Goal: Information Seeking & Learning: Learn about a topic

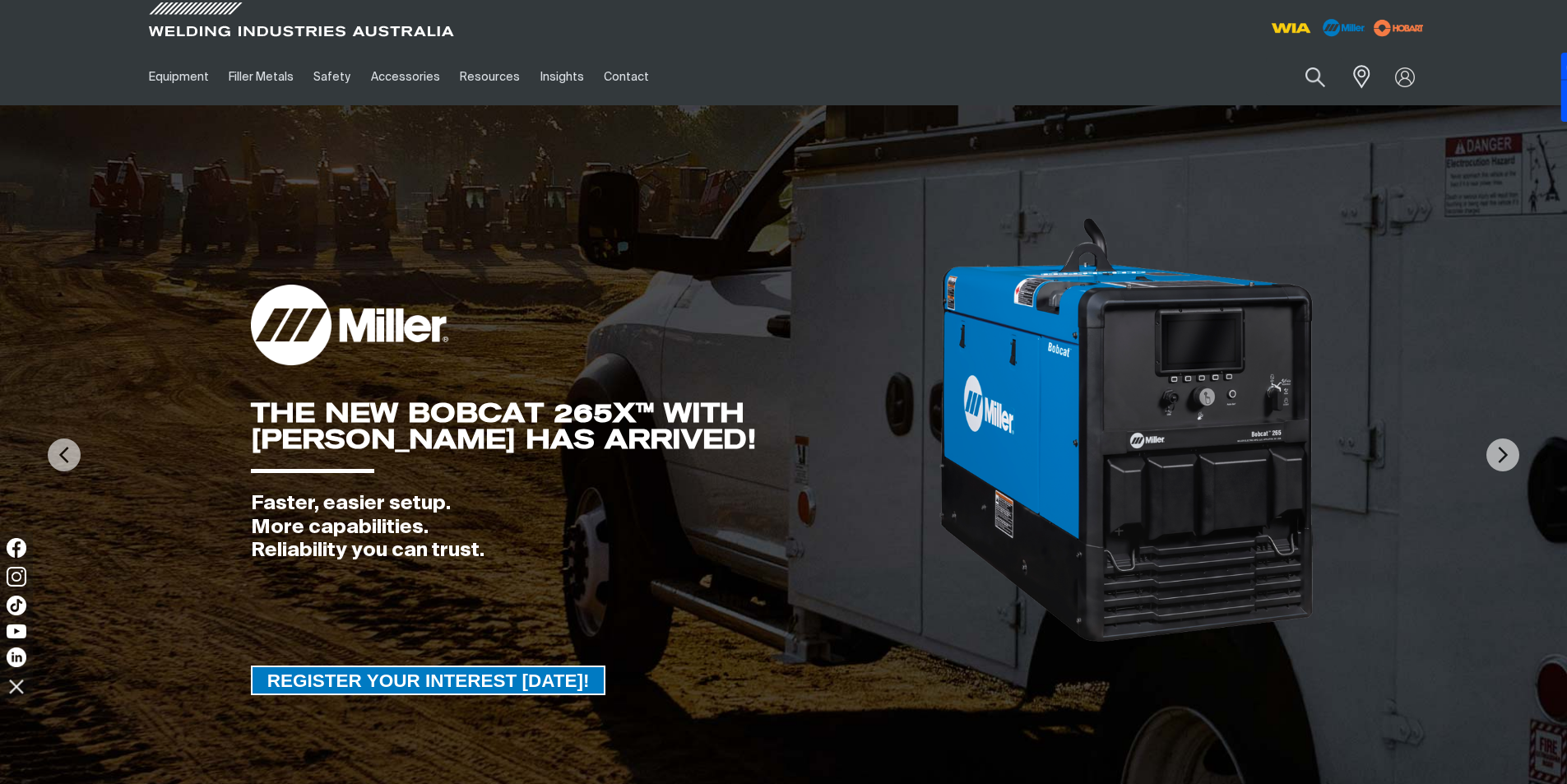
scroll to position [2761, 0]
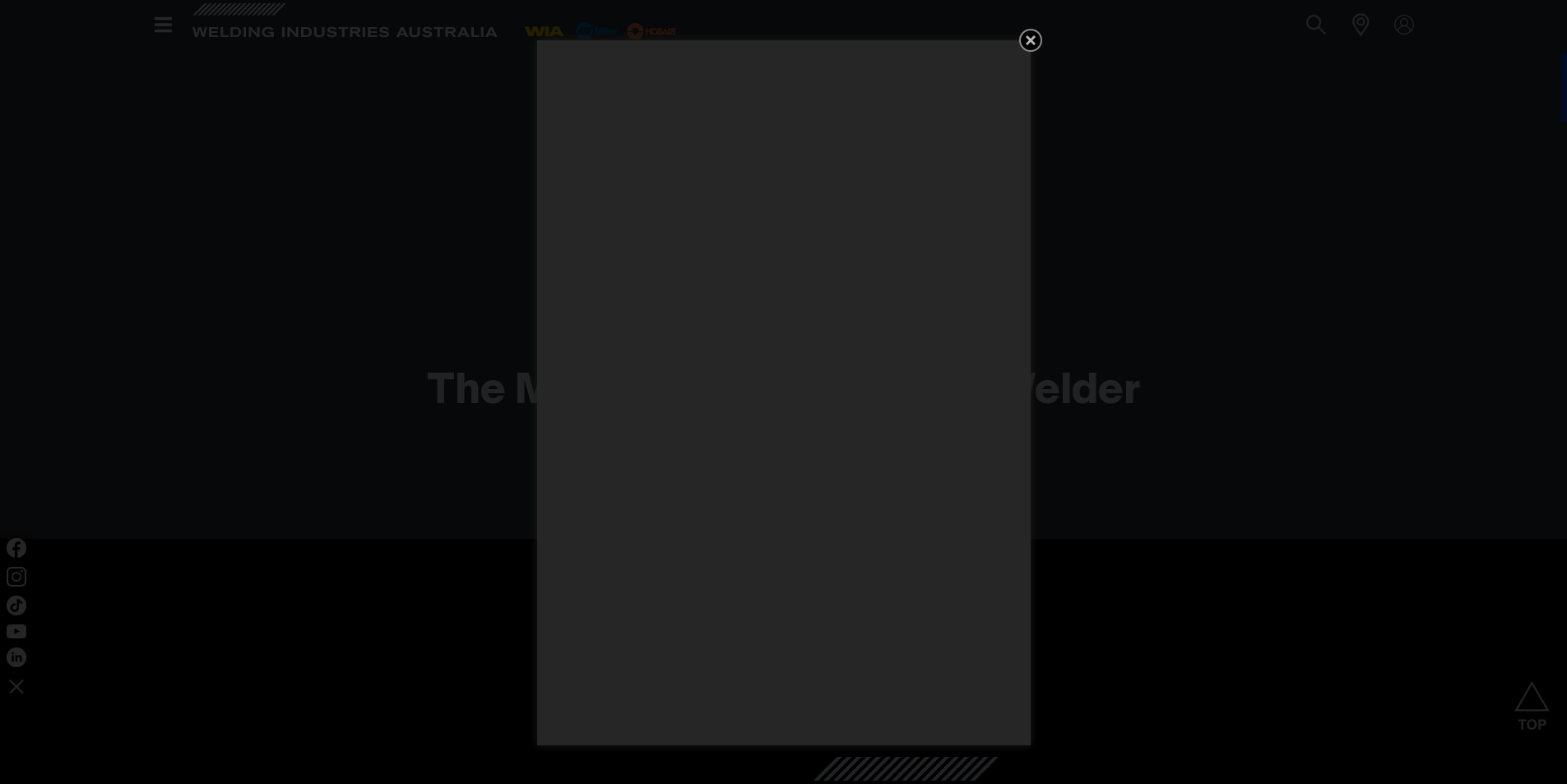
click at [1024, 38] on icon "Get 5 WIA Welding Guides Free!" at bounding box center [1030, 40] width 20 height 20
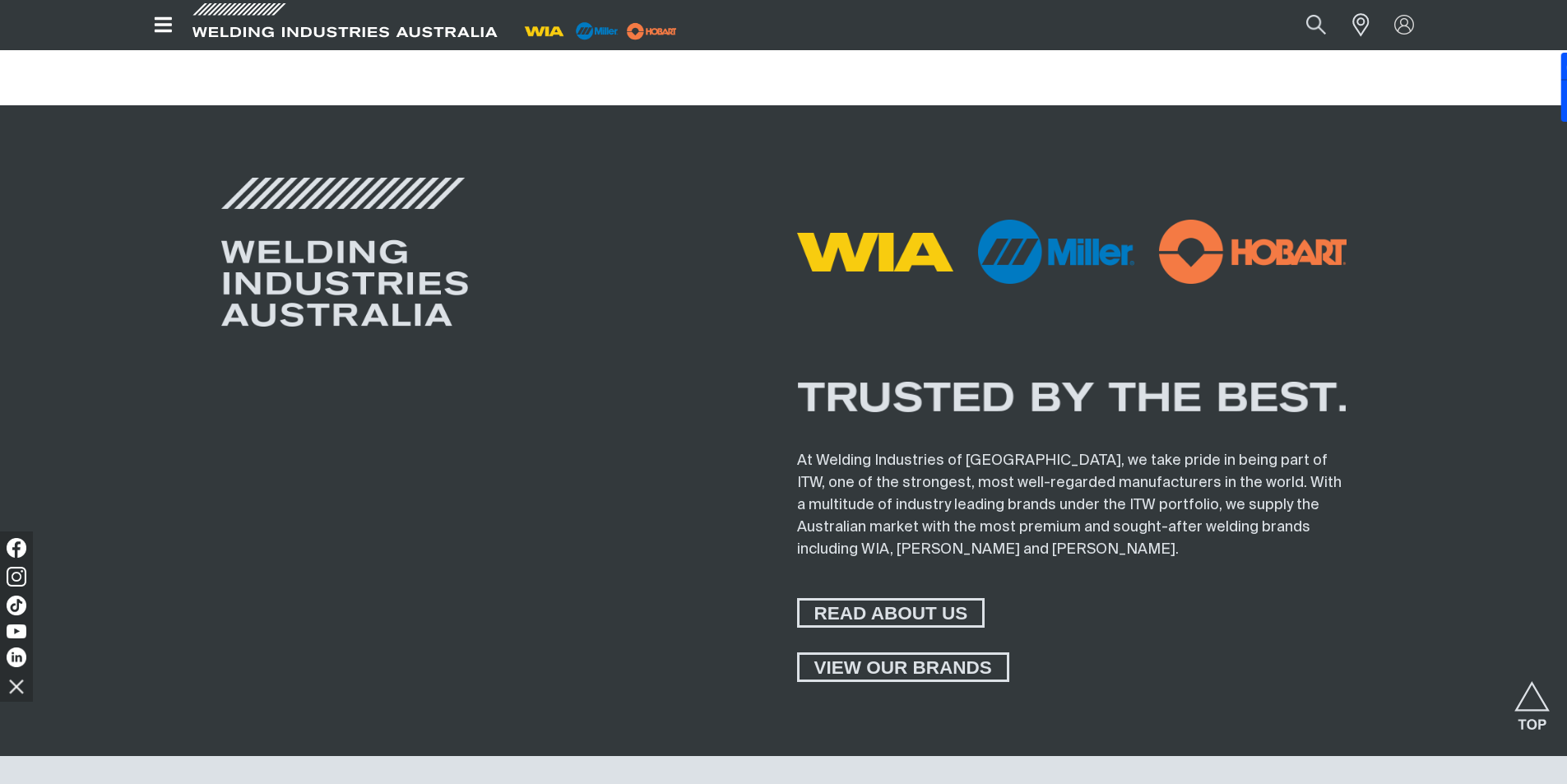
scroll to position [6805, 0]
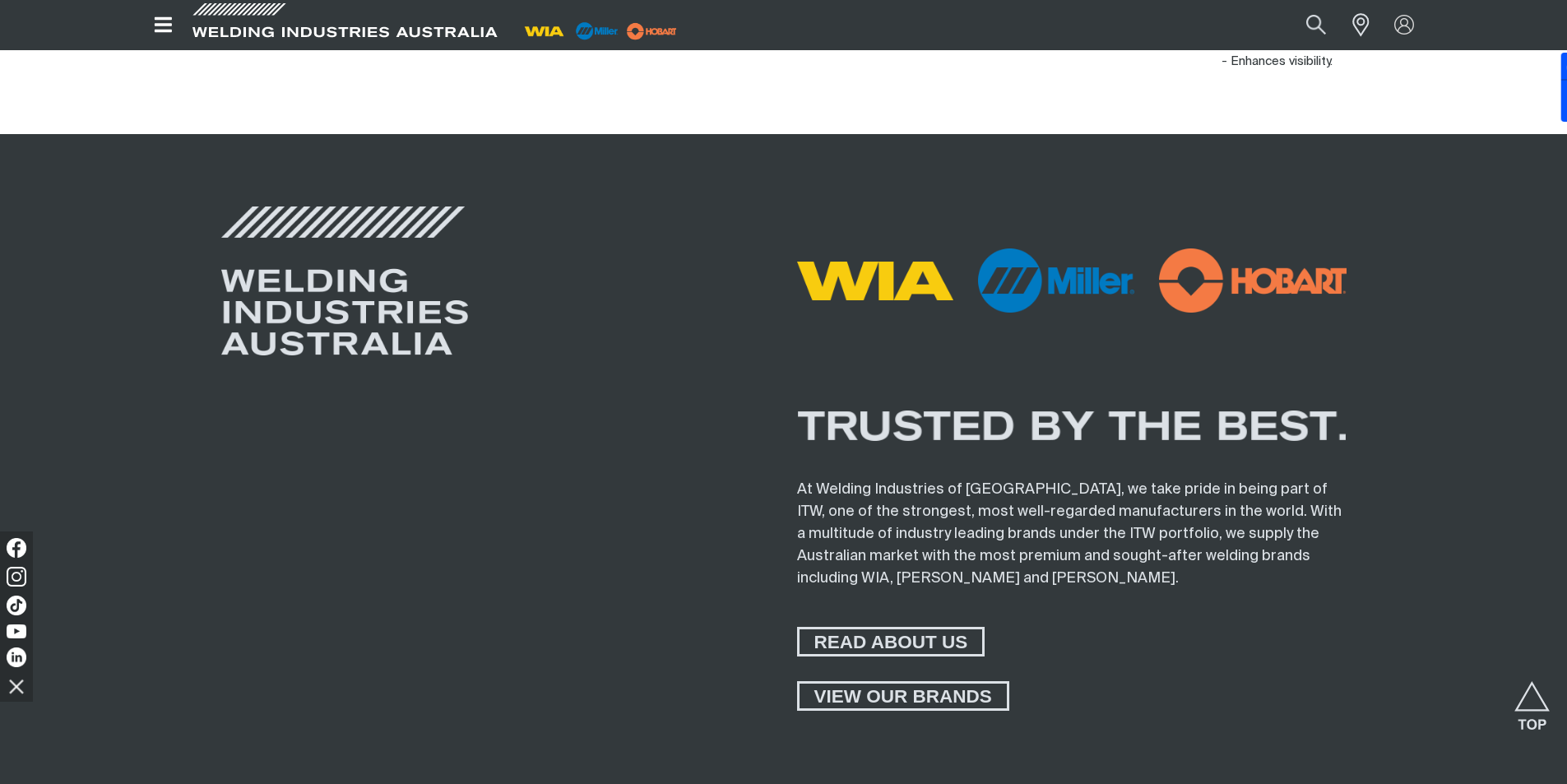
click at [1156, 495] on span "At Welding Industries of Australia, we take pride in being part of ITW, one of …" at bounding box center [1070, 533] width 545 height 104
click at [1155, 495] on span "At Welding Industries of Australia, we take pride in being part of ITW, one of …" at bounding box center [1070, 533] width 545 height 104
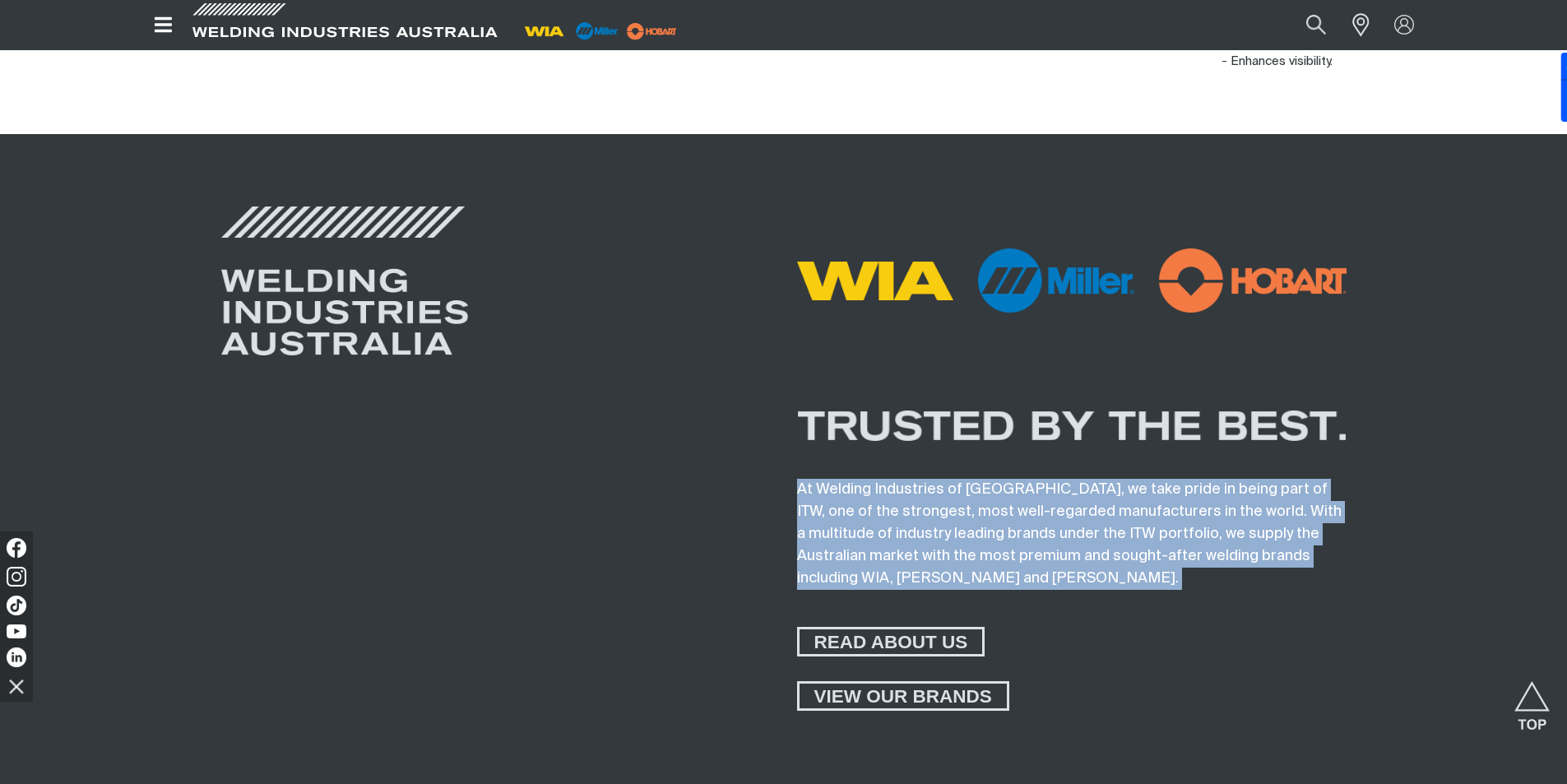
click at [1155, 495] on span "At Welding Industries of Australia, we take pride in being part of ITW, one of …" at bounding box center [1070, 533] width 545 height 104
copy span "At Welding Industries of Australia, we take pride in being part of ITW, one of …"
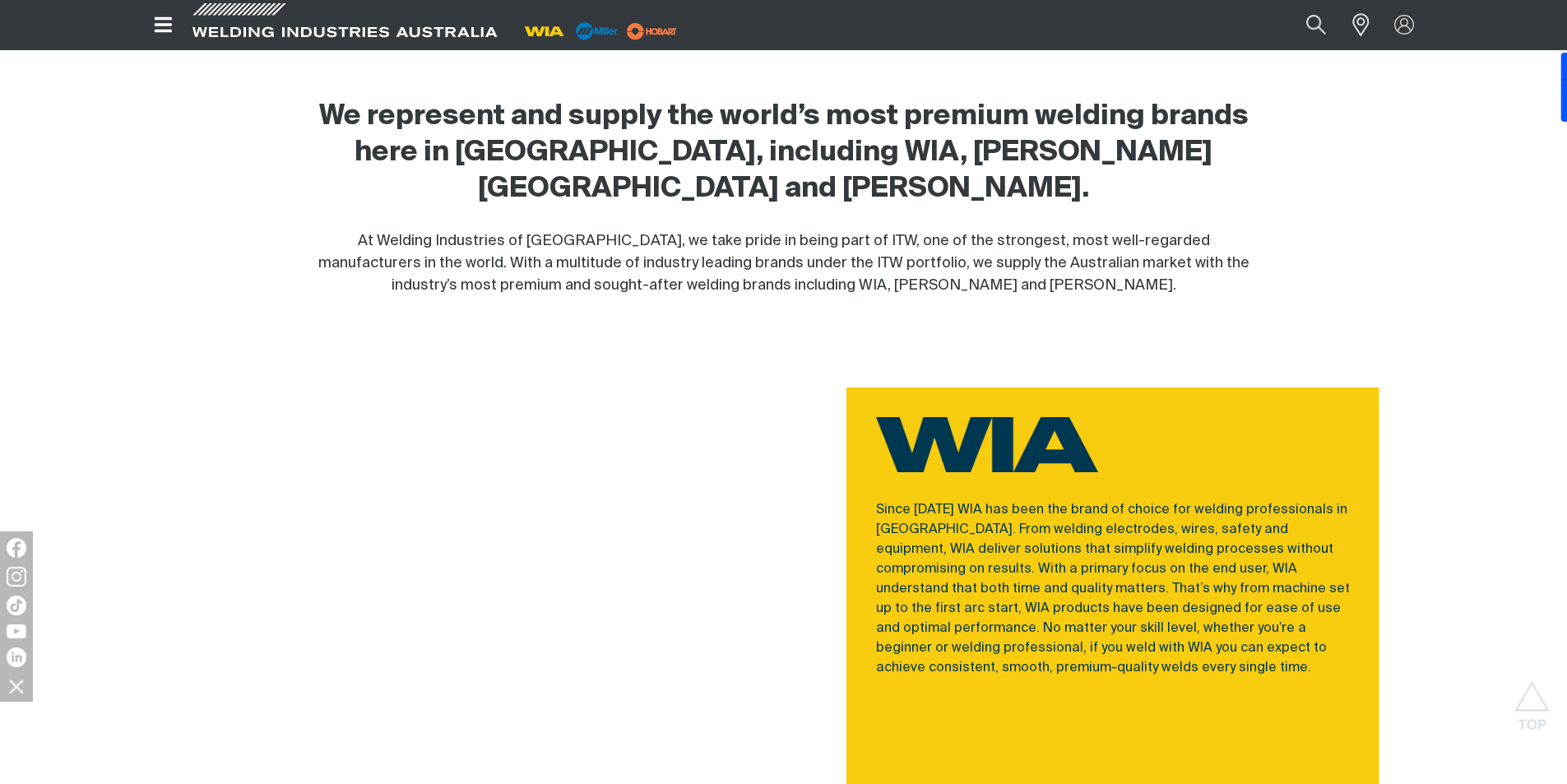
scroll to position [747, 0]
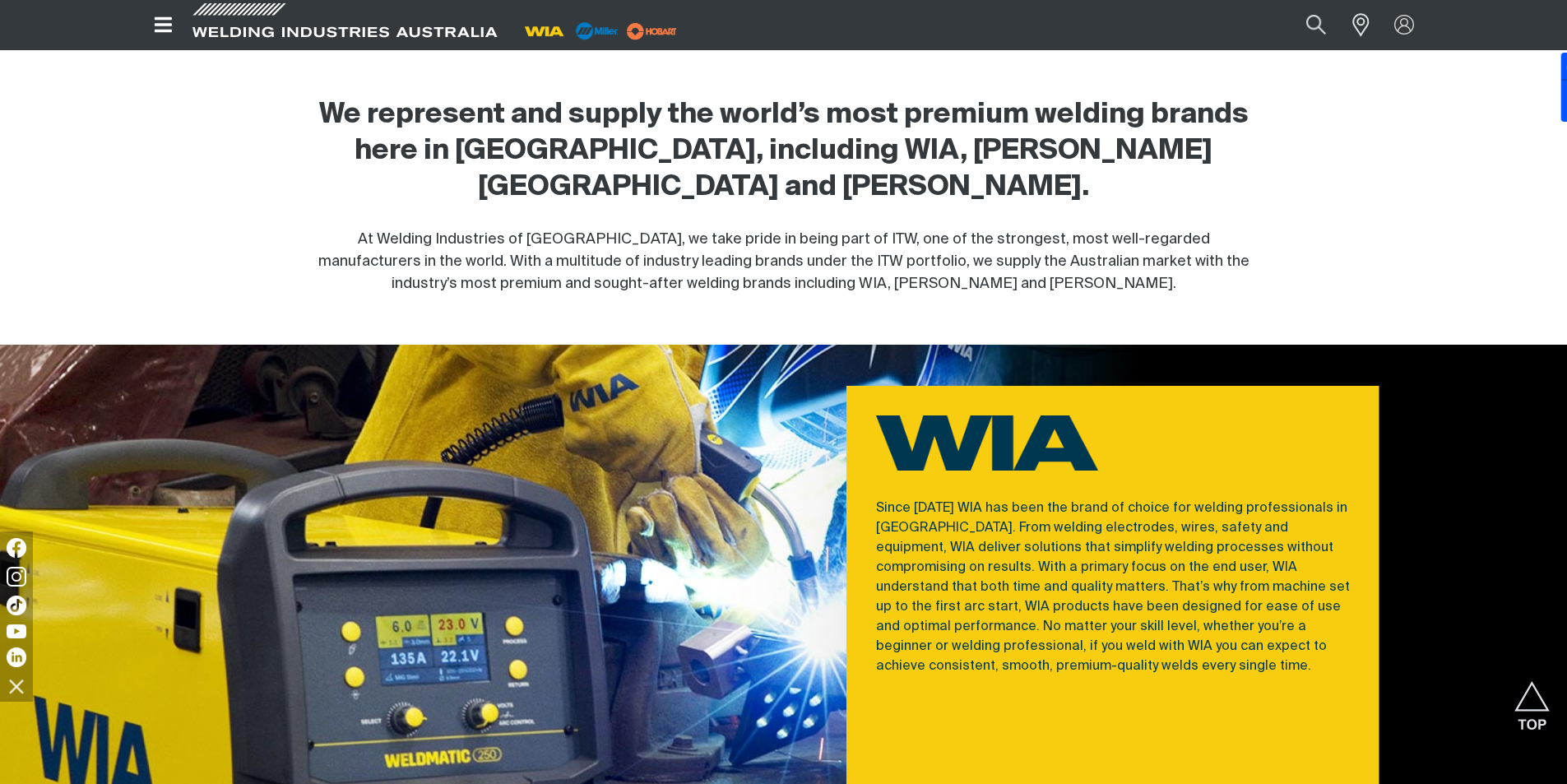
click at [1137, 498] on p "Since [DATE] WIA has been the brand of choice for welding professionals in [GEO…" at bounding box center [1113, 586] width 474 height 178
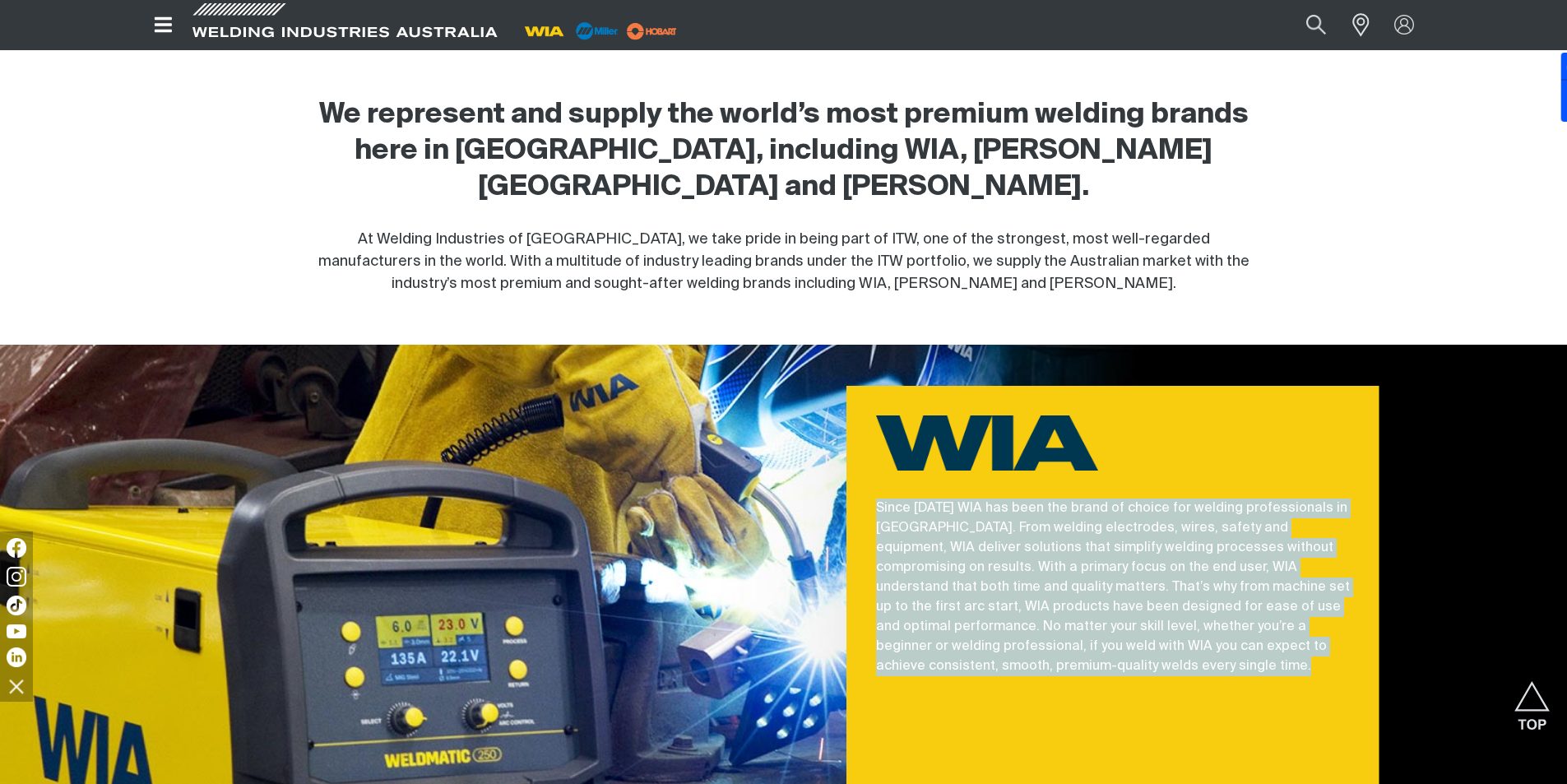
click at [1137, 498] on p "Since [DATE] WIA has been the brand of choice for welding professionals in [GEO…" at bounding box center [1113, 586] width 474 height 178
copy p "Since [DATE] WIA has been the brand of choice for welding professionals in [GEO…"
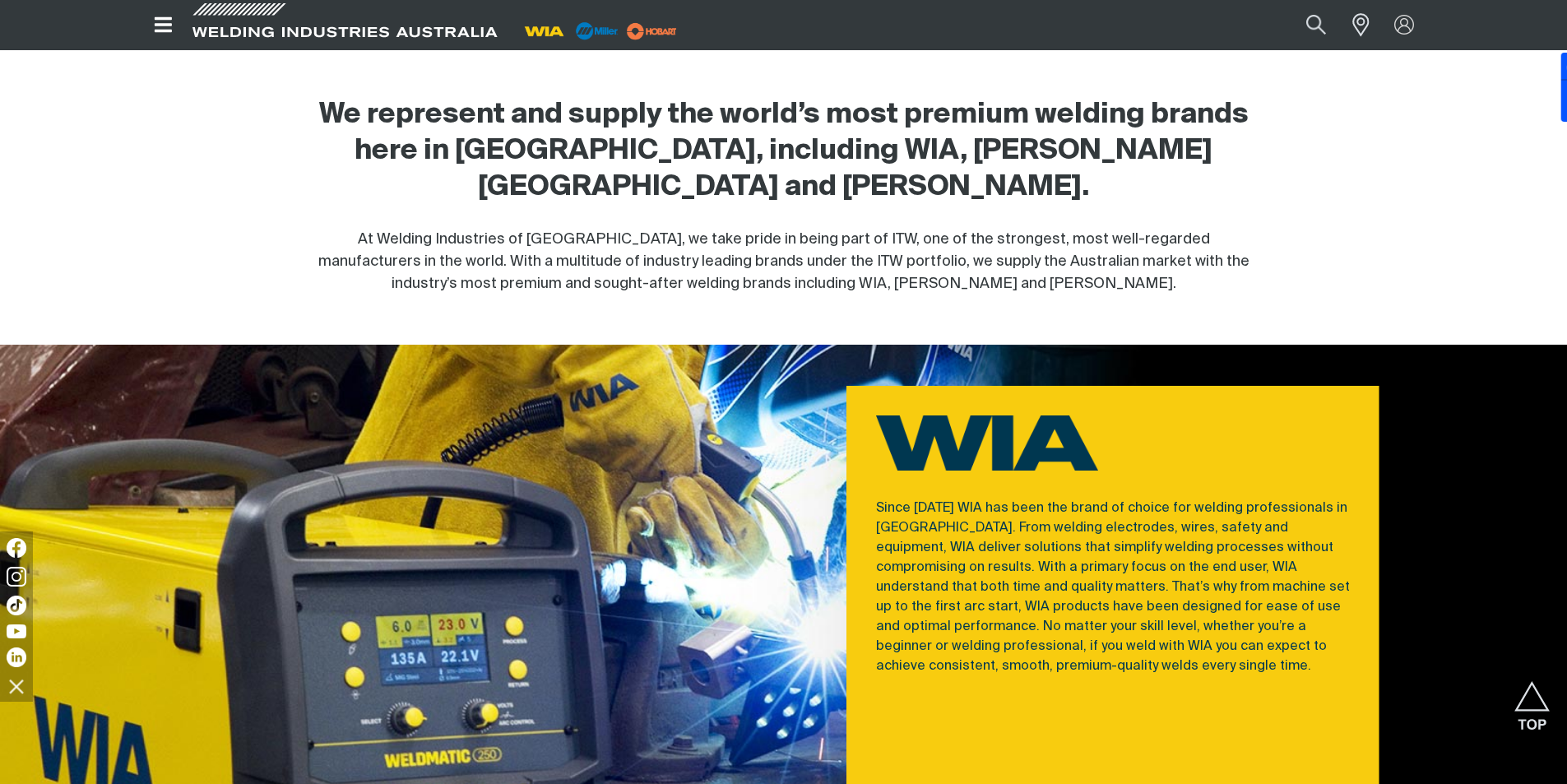
click at [509, 232] on span "At Welding Industries of [GEOGRAPHIC_DATA], we take pride in being part of ITW,…" at bounding box center [784, 261] width 931 height 59
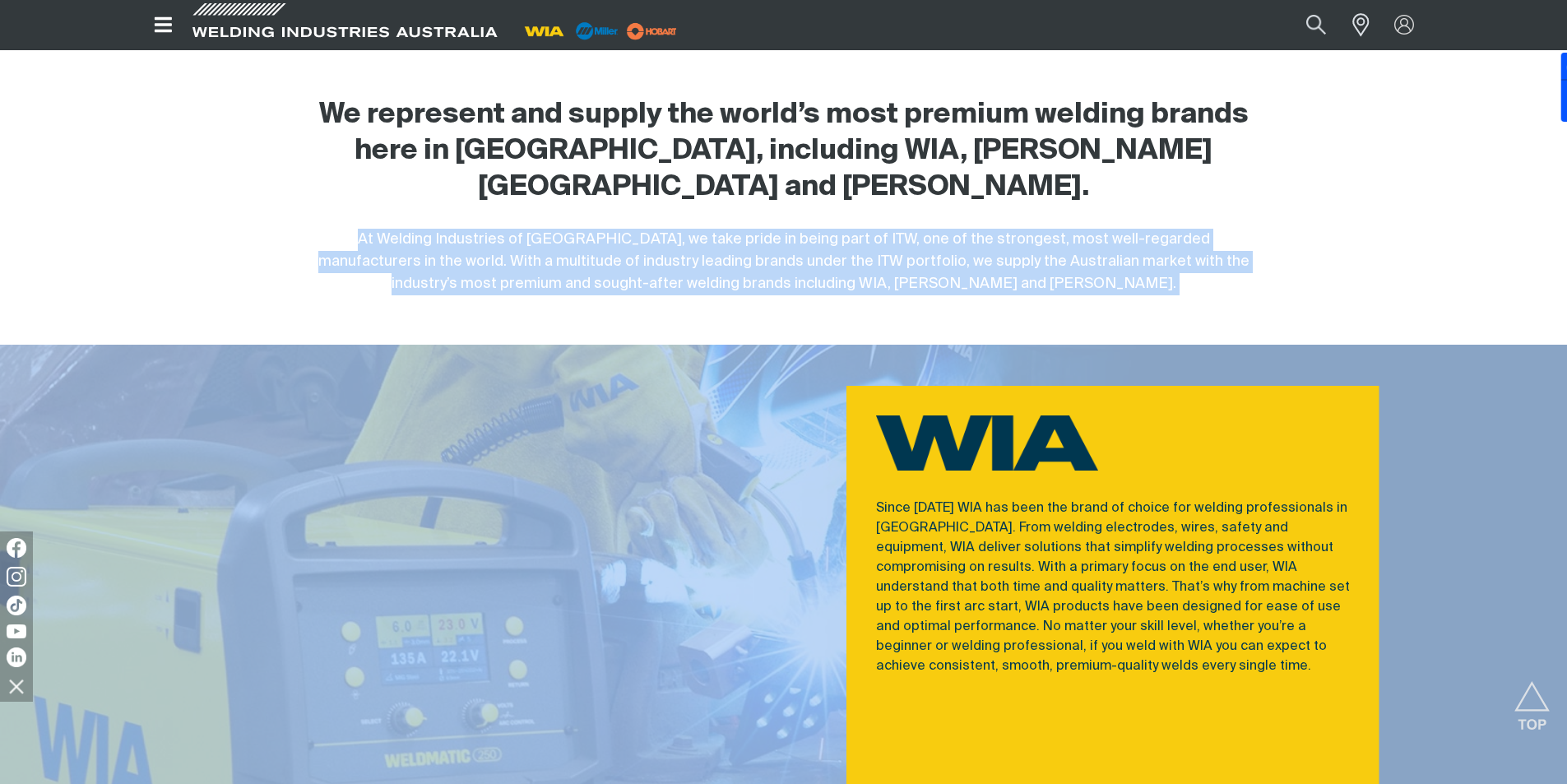
click at [509, 232] on span "At Welding Industries of [GEOGRAPHIC_DATA], we take pride in being part of ITW,…" at bounding box center [784, 261] width 931 height 59
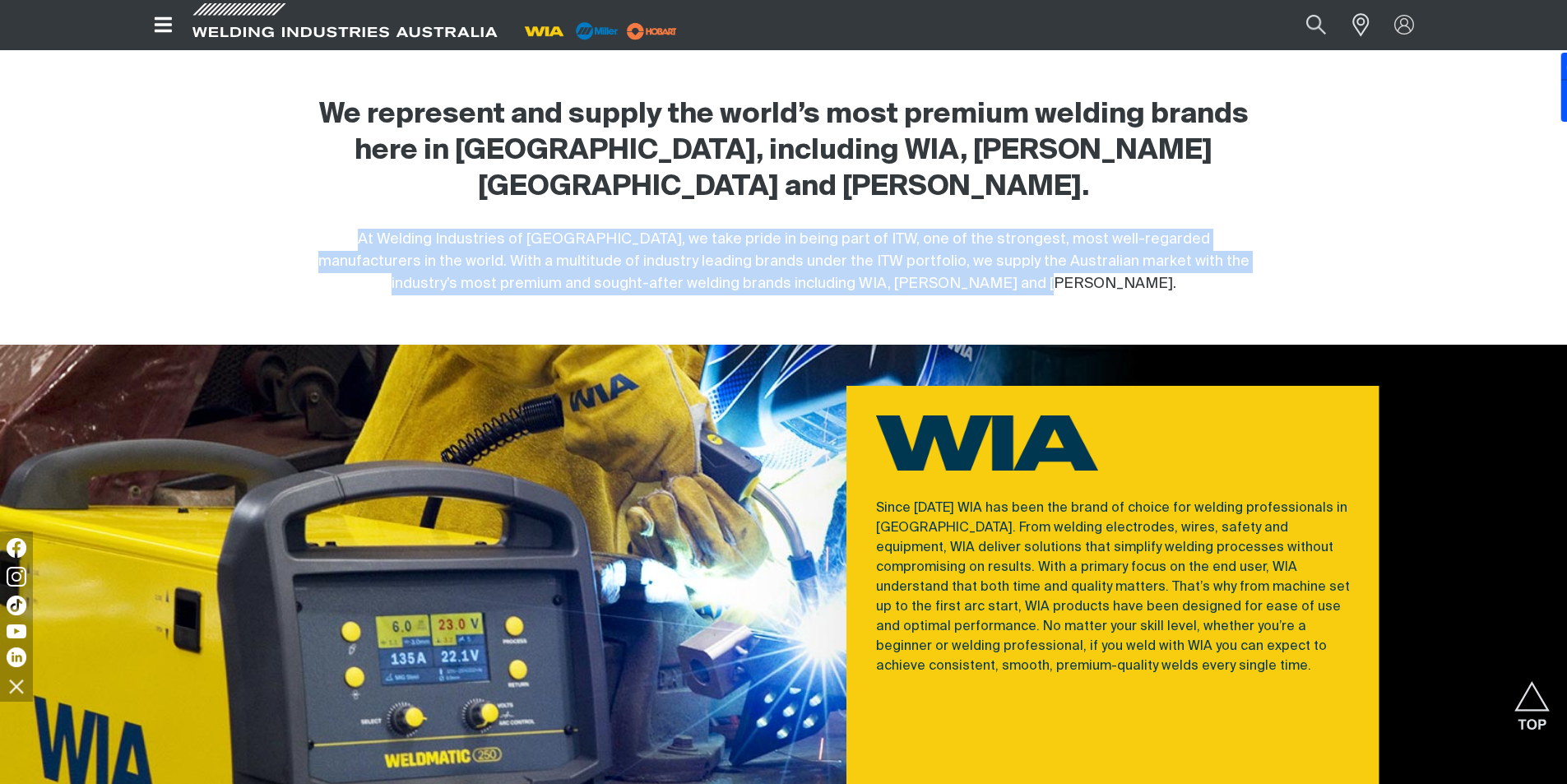
copy span "At Welding Industries of [GEOGRAPHIC_DATA], we take pride in being part of ITW,…"
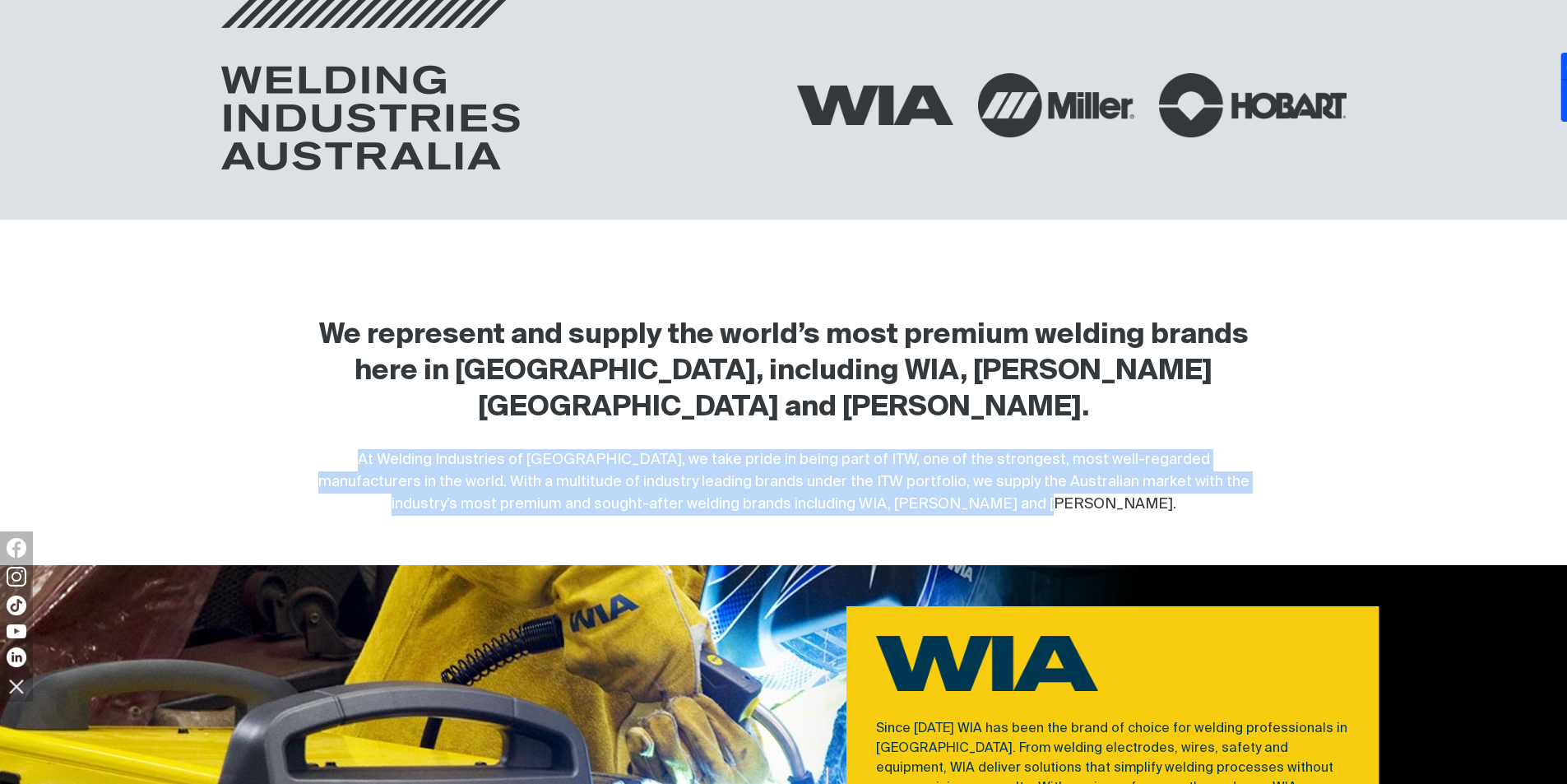
scroll to position [500, 0]
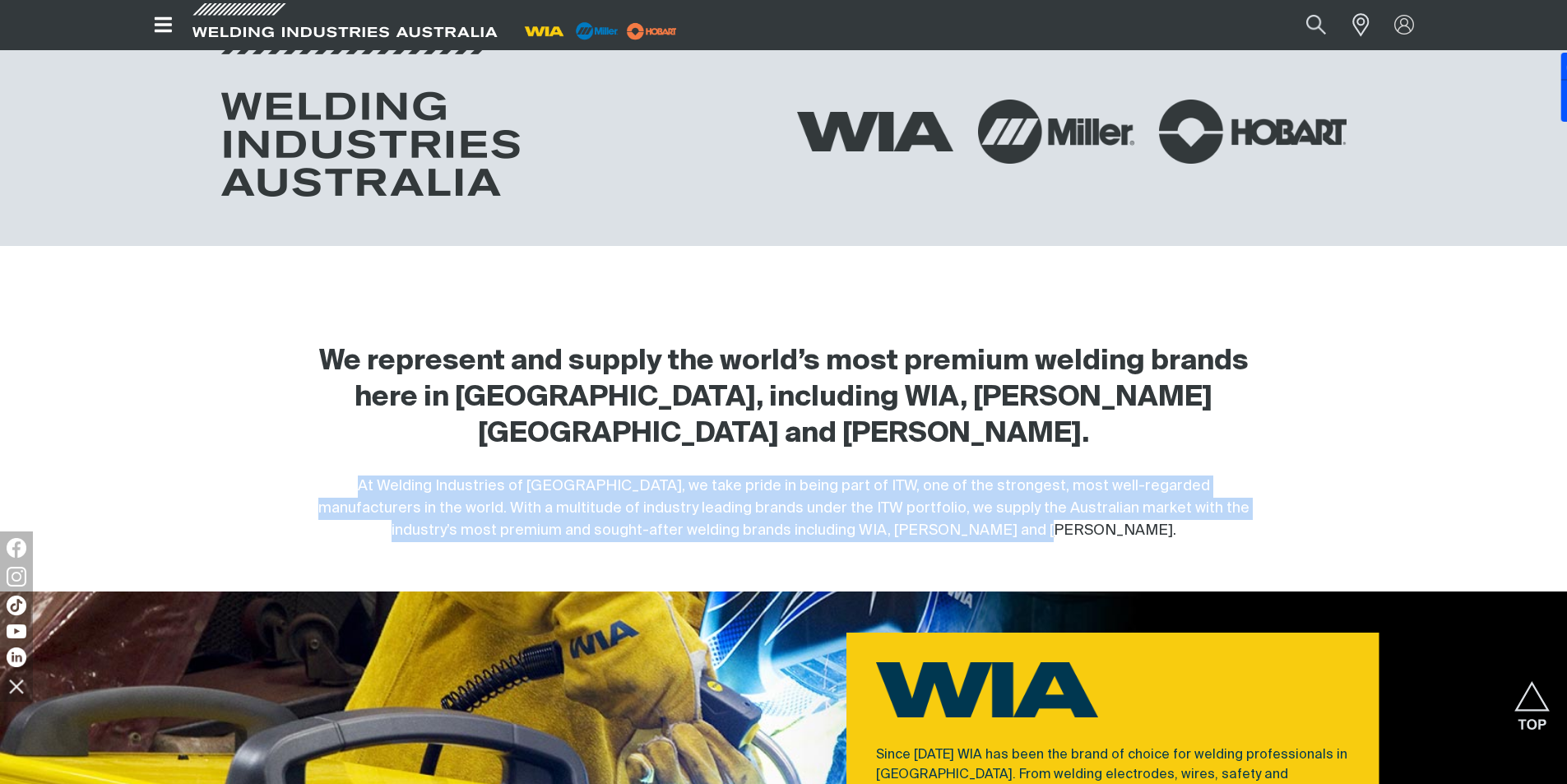
click at [429, 476] on div "At Welding Industries of [GEOGRAPHIC_DATA], we take pride in being part of ITW,…" at bounding box center [784, 509] width 944 height 67
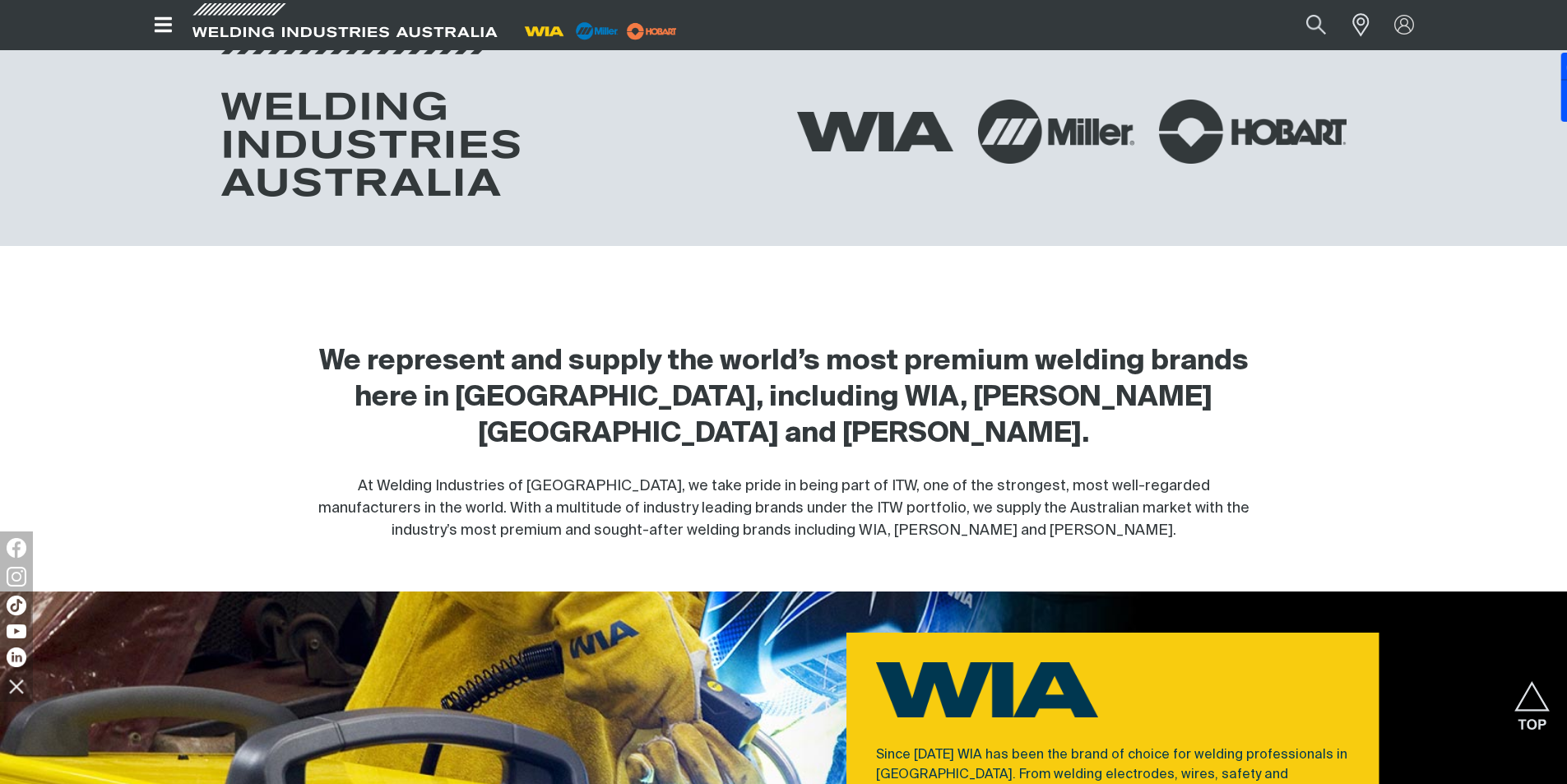
click at [368, 478] on span "At Welding Industries of [GEOGRAPHIC_DATA], we take pride in being part of ITW,…" at bounding box center [784, 507] width 931 height 59
click at [361, 478] on span "At Welding Industries of [GEOGRAPHIC_DATA], we take pride in being part of ITW,…" at bounding box center [784, 507] width 931 height 59
drag, startPoint x: 361, startPoint y: 447, endPoint x: 499, endPoint y: 447, distance: 138.0
click at [499, 478] on span "At Welding Industries of [GEOGRAPHIC_DATA], we take pride in being part of ITW,…" at bounding box center [784, 507] width 931 height 59
copy span "Welding Industries of [GEOGRAPHIC_DATA]"
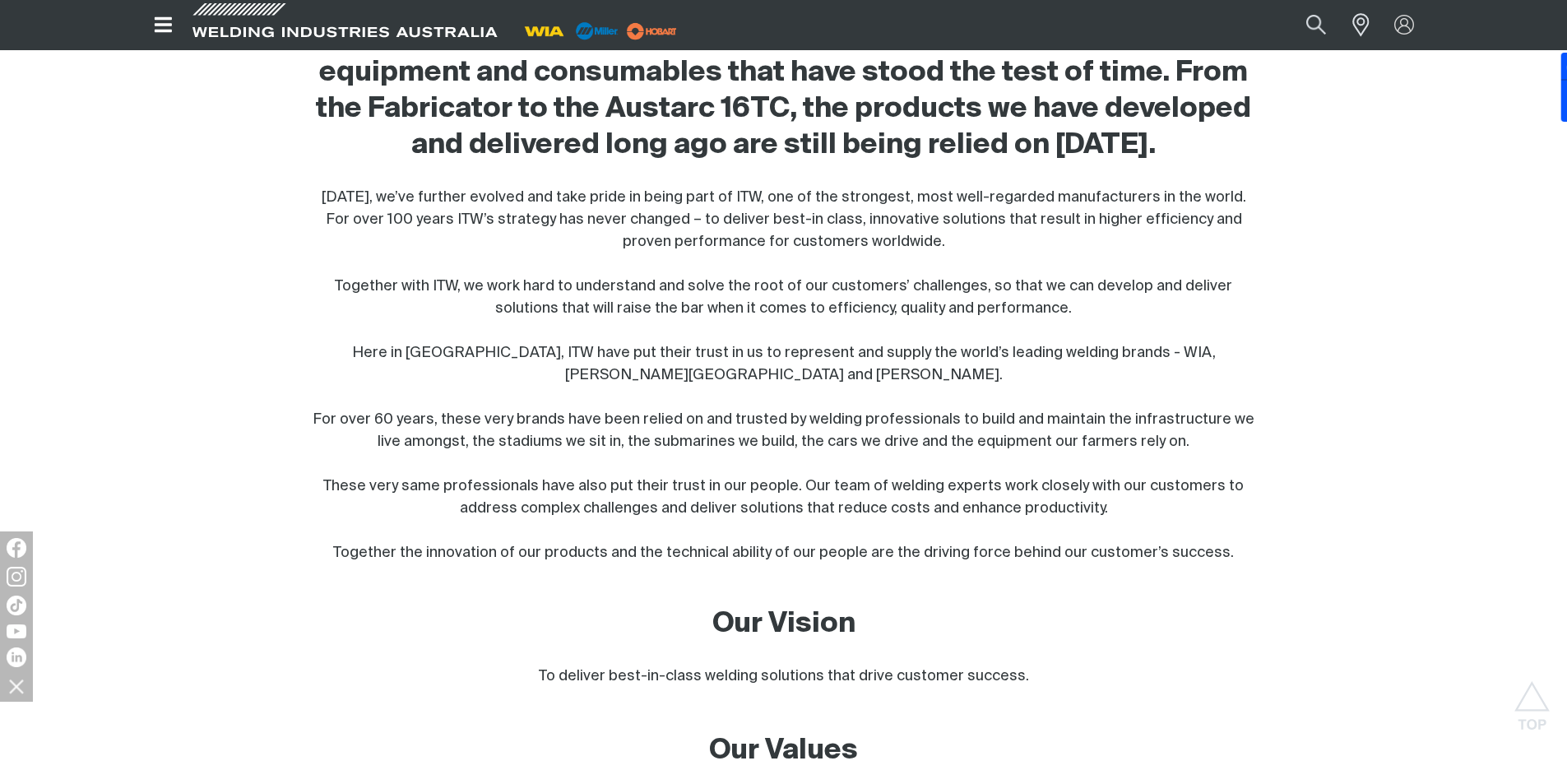
scroll to position [740, 0]
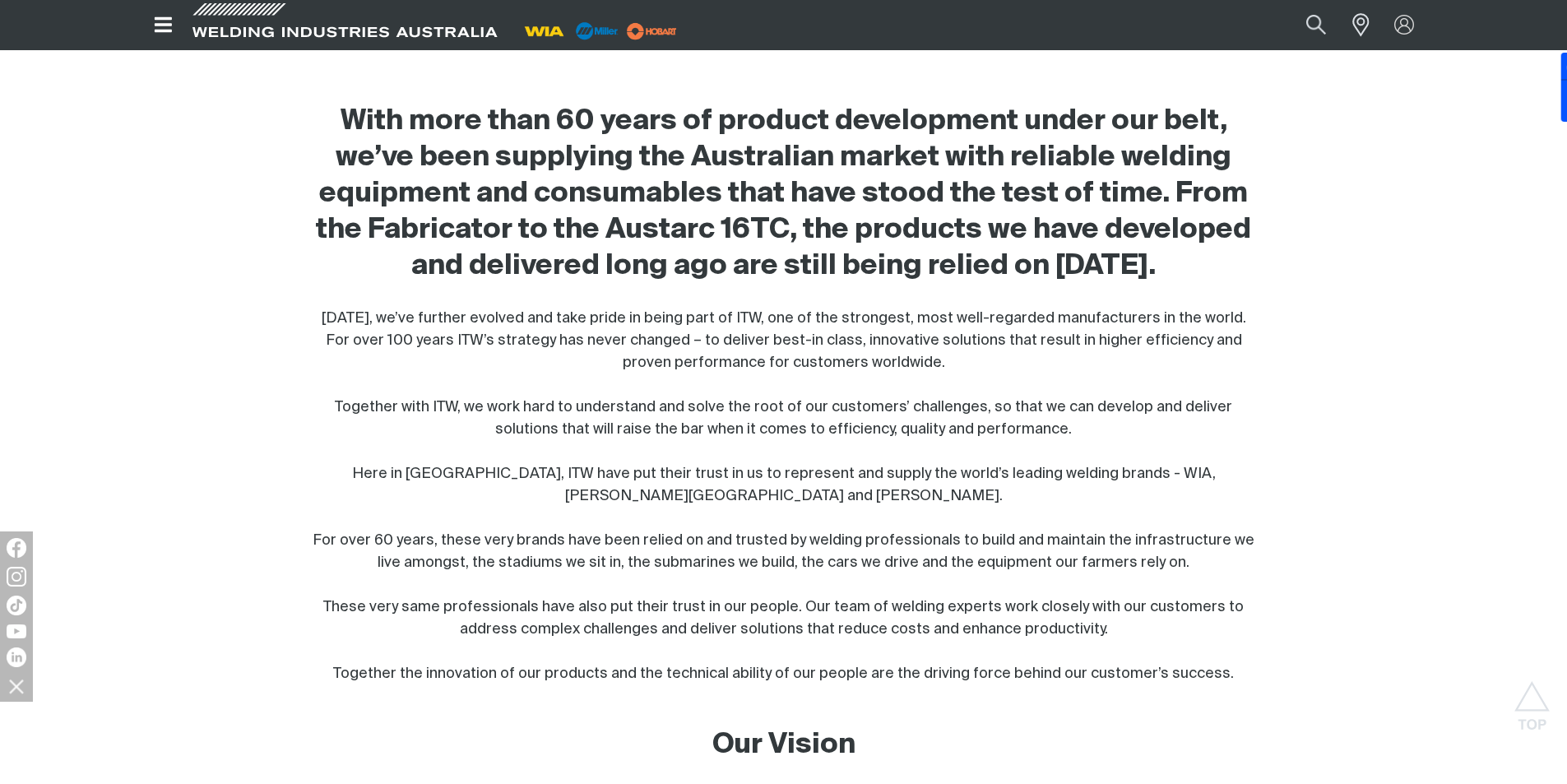
click at [537, 471] on span "Today, we’ve further evolved and take pride in being part of ITW, one of the st…" at bounding box center [784, 495] width 942 height 370
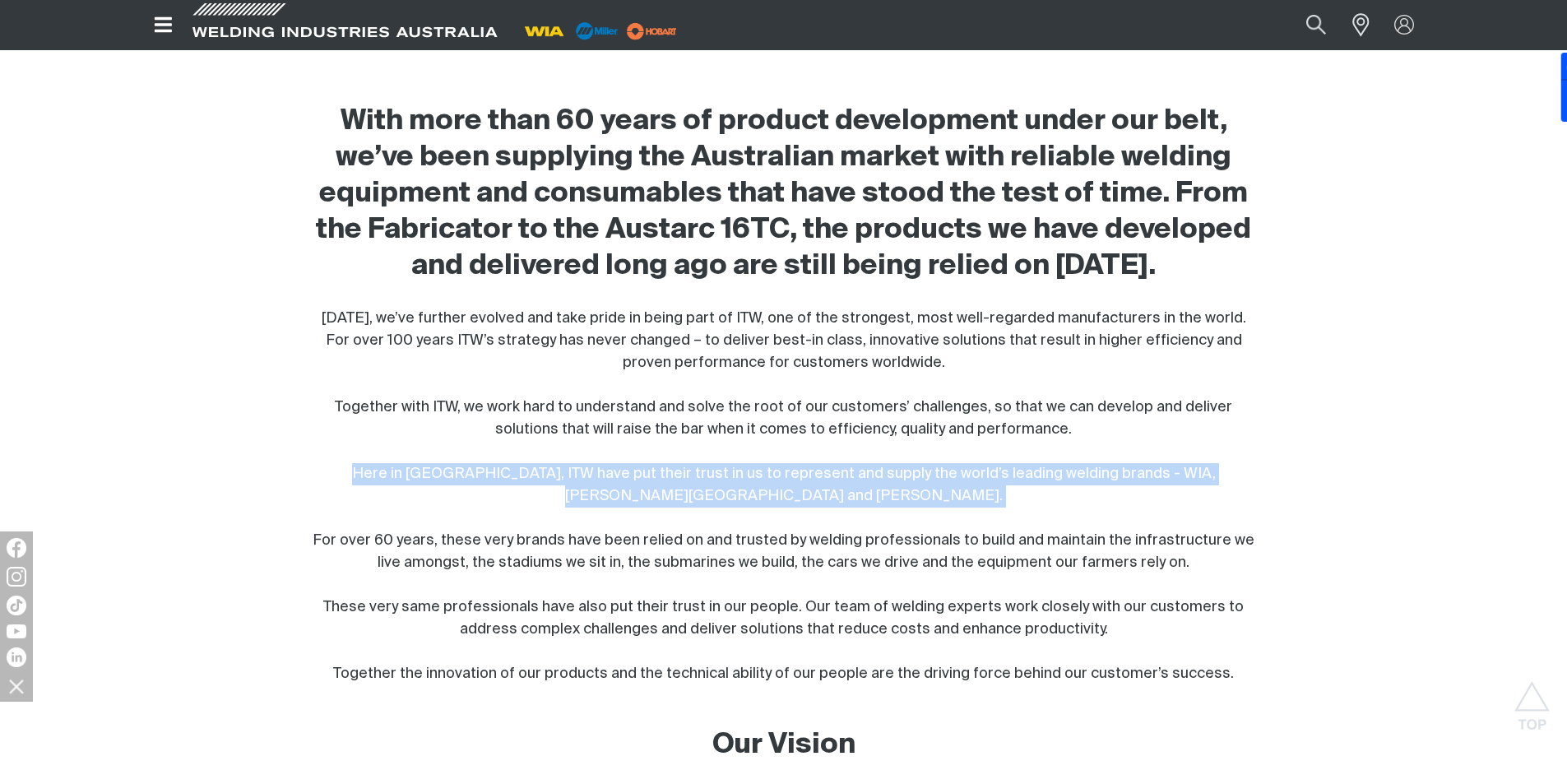
click at [537, 471] on span "Today, we’ve further evolved and take pride in being part of ITW, one of the st…" at bounding box center [784, 495] width 942 height 370
copy span "Here in Australia, ITW have put their trust in us to represent and supply the w…"
